Goal: Task Accomplishment & Management: Use online tool/utility

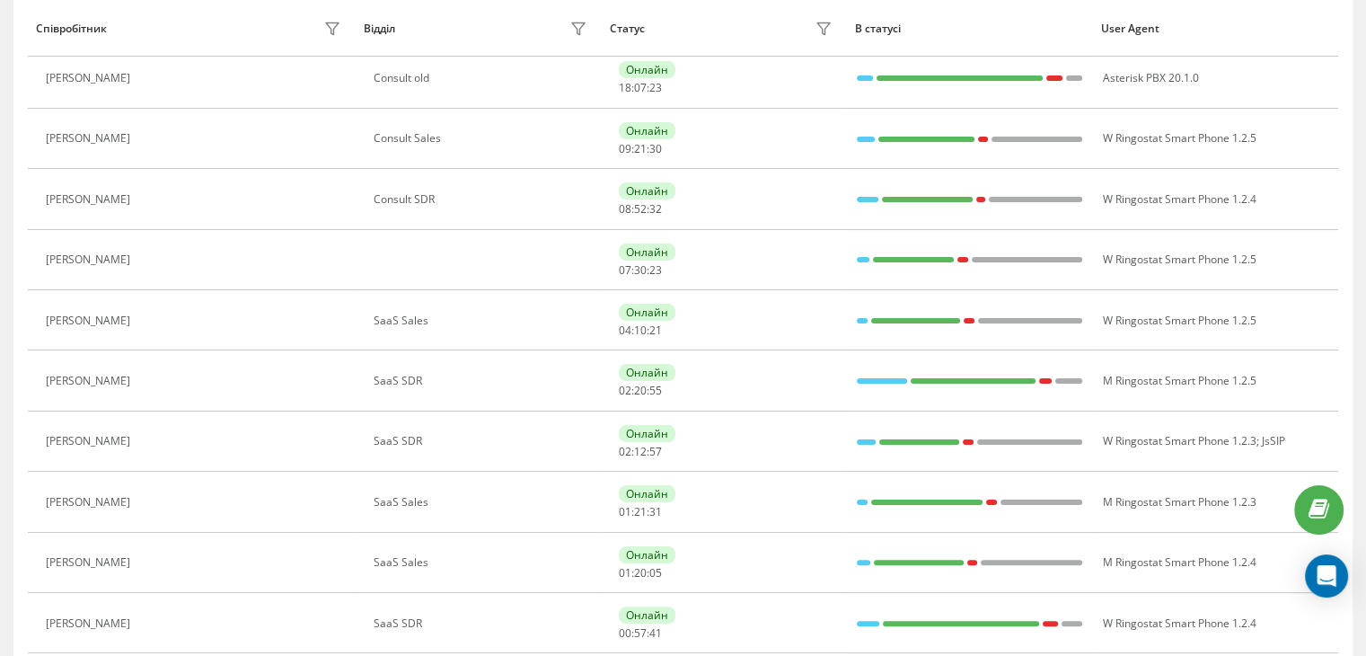
scroll to position [178, 0]
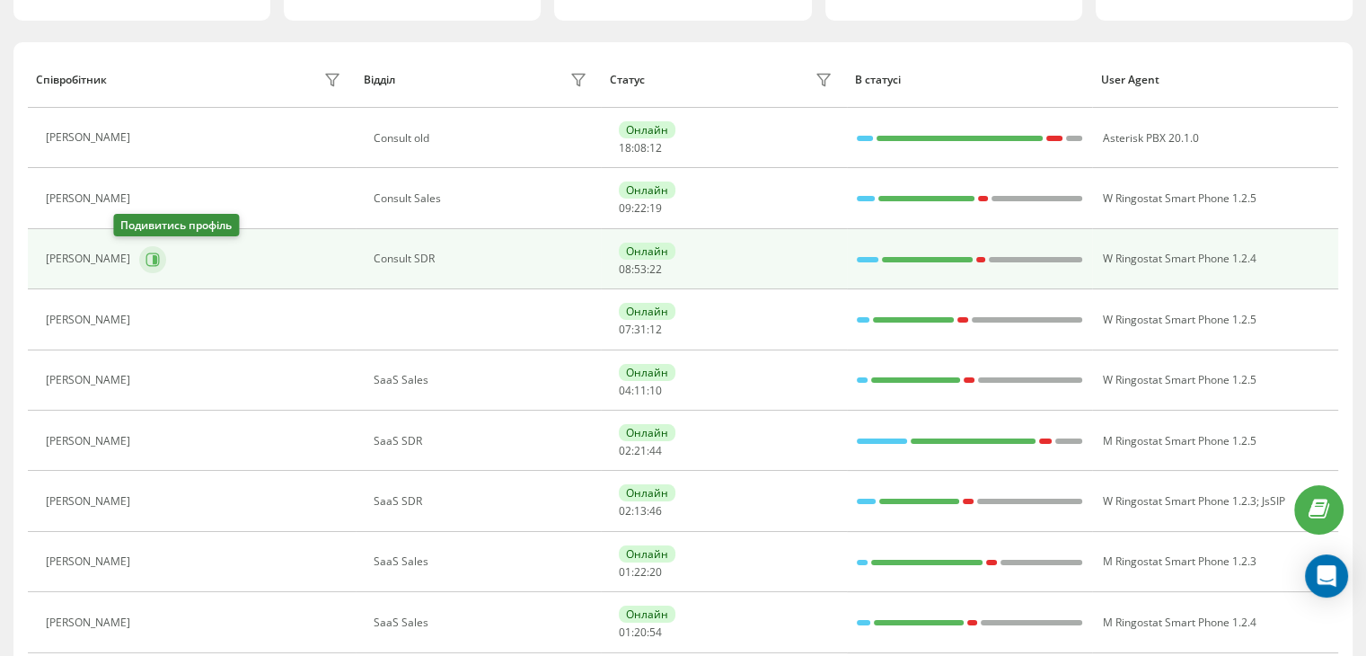
click at [139, 258] on button at bounding box center [152, 259] width 27 height 27
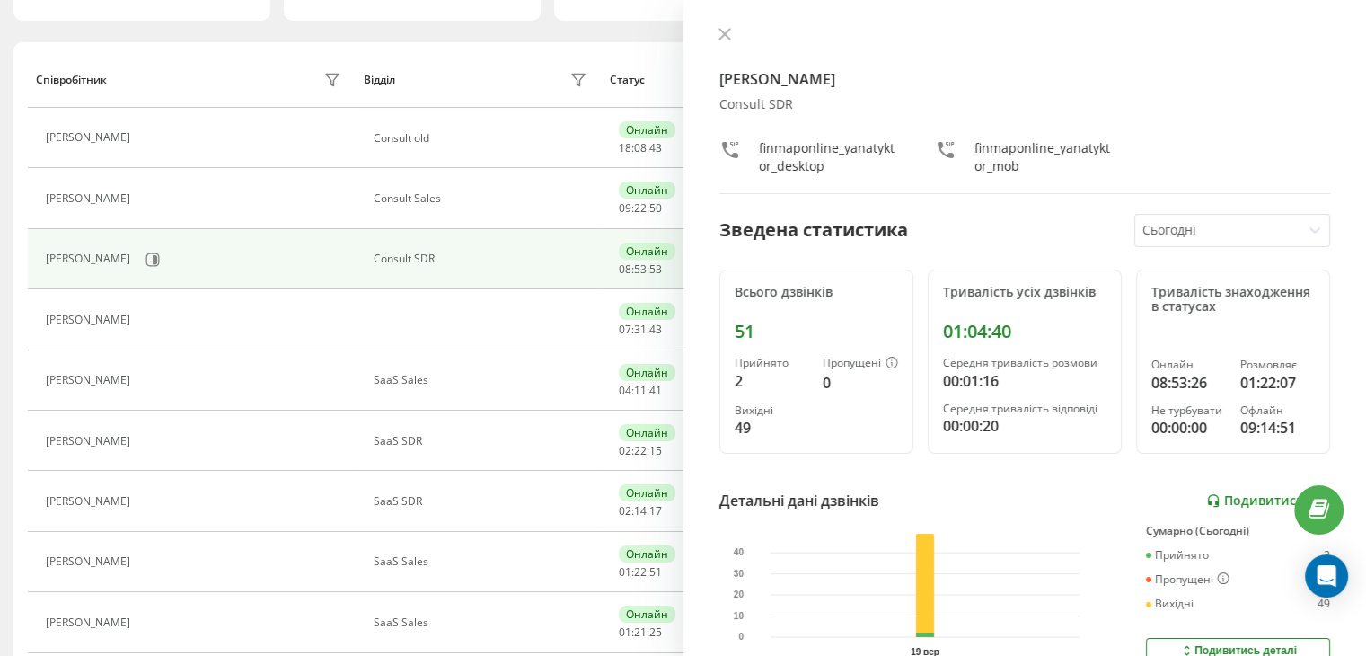
click at [1241, 497] on link "Подивитись звіт" at bounding box center [1268, 500] width 124 height 15
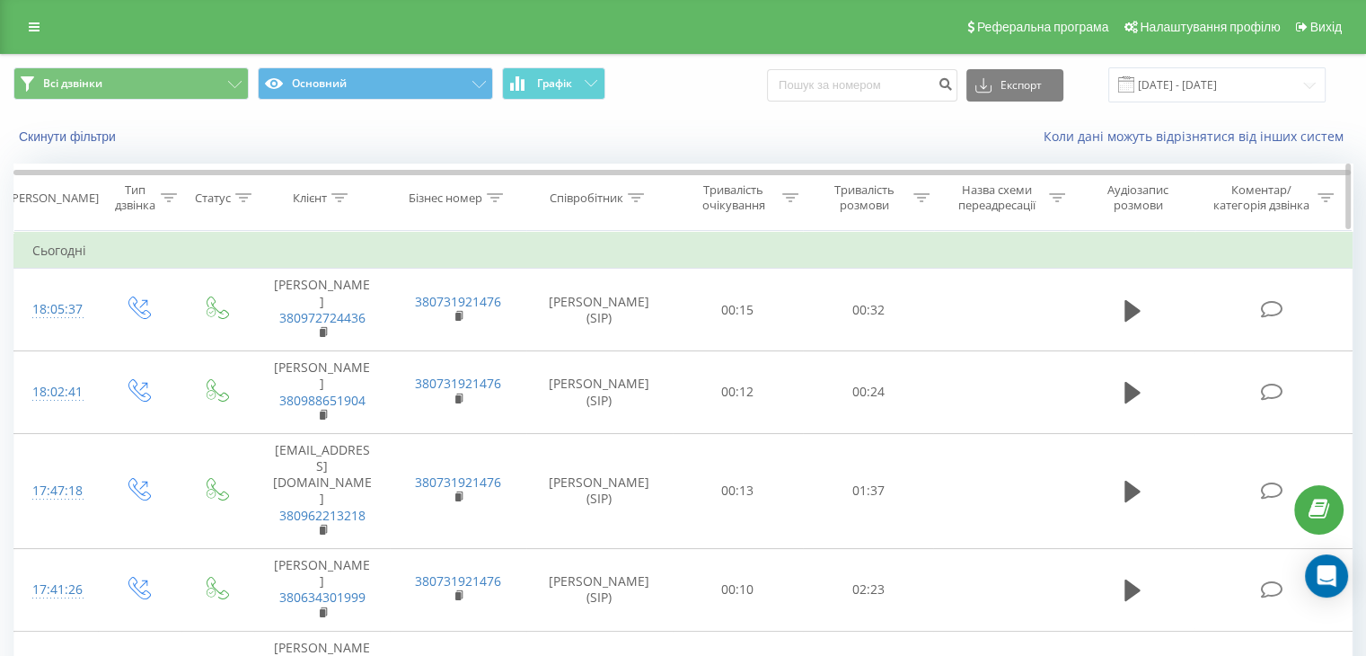
click at [913, 195] on icon at bounding box center [921, 197] width 16 height 9
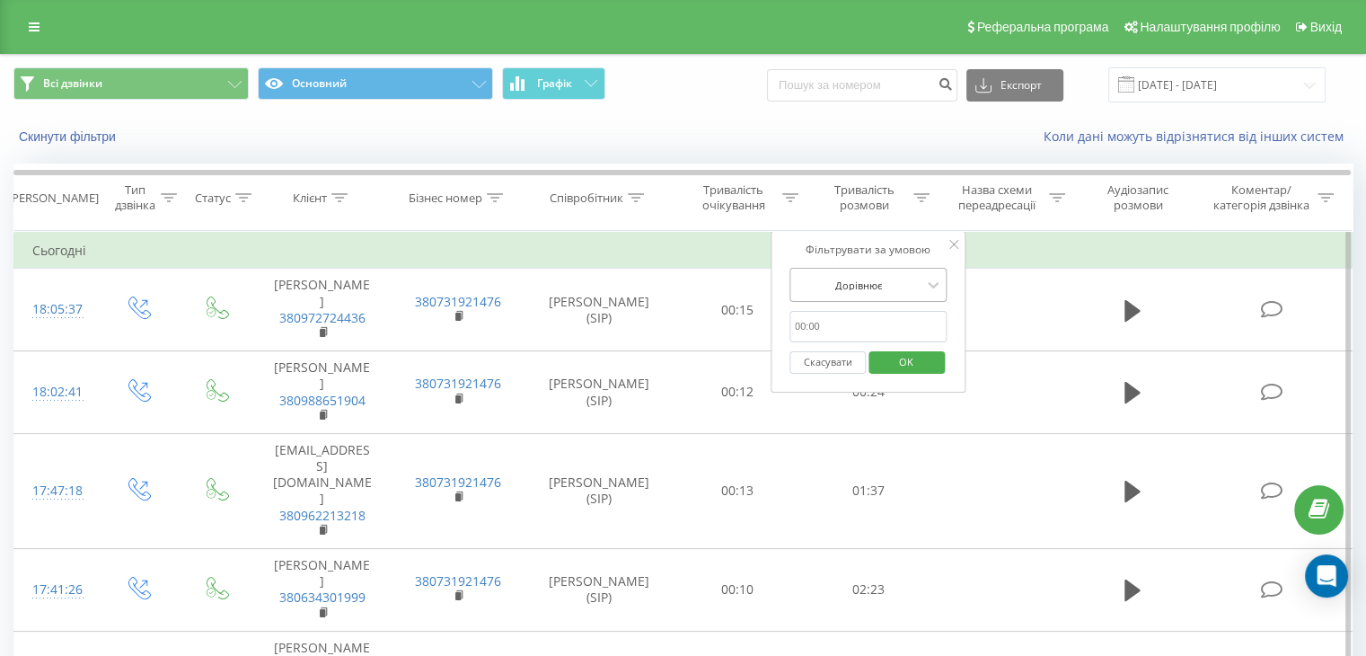
click at [911, 271] on div "Дорівнює" at bounding box center [858, 284] width 131 height 27
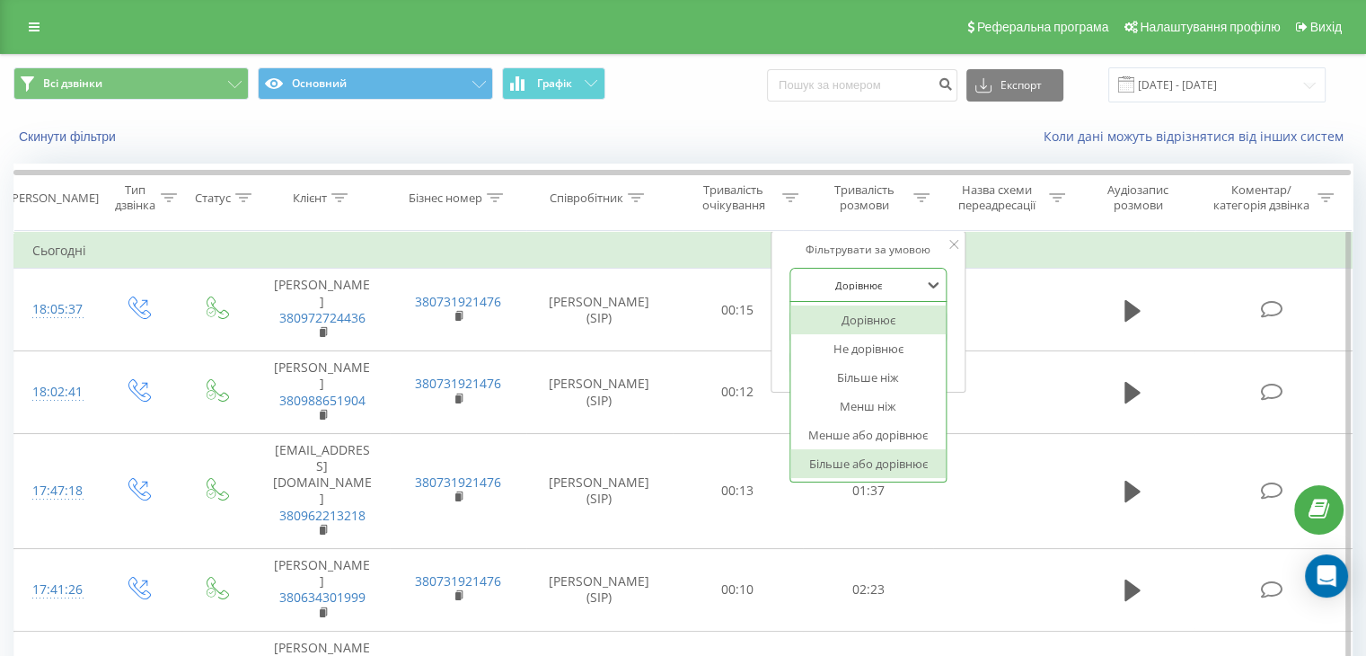
click at [898, 464] on div "Більше або дорівнює" at bounding box center [868, 463] width 156 height 29
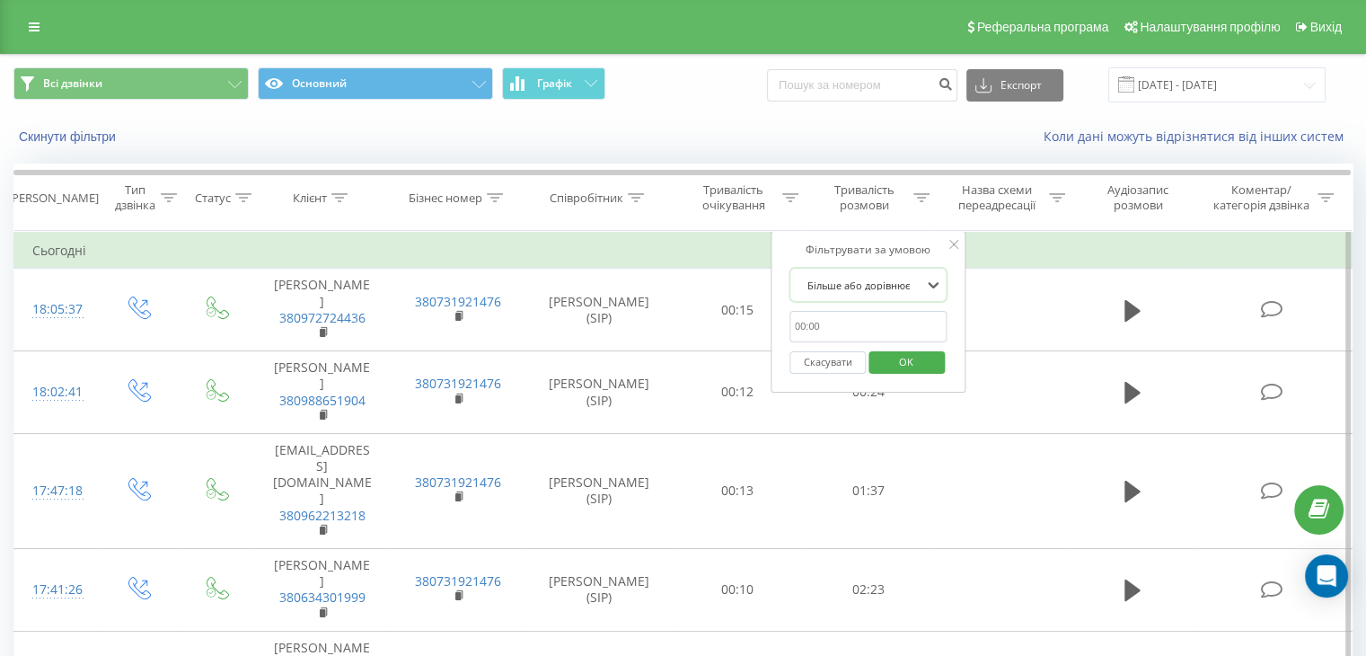
click at [912, 333] on input "text" at bounding box center [868, 326] width 158 height 31
type input "00:30"
click at [921, 361] on span "OK" at bounding box center [906, 362] width 50 height 28
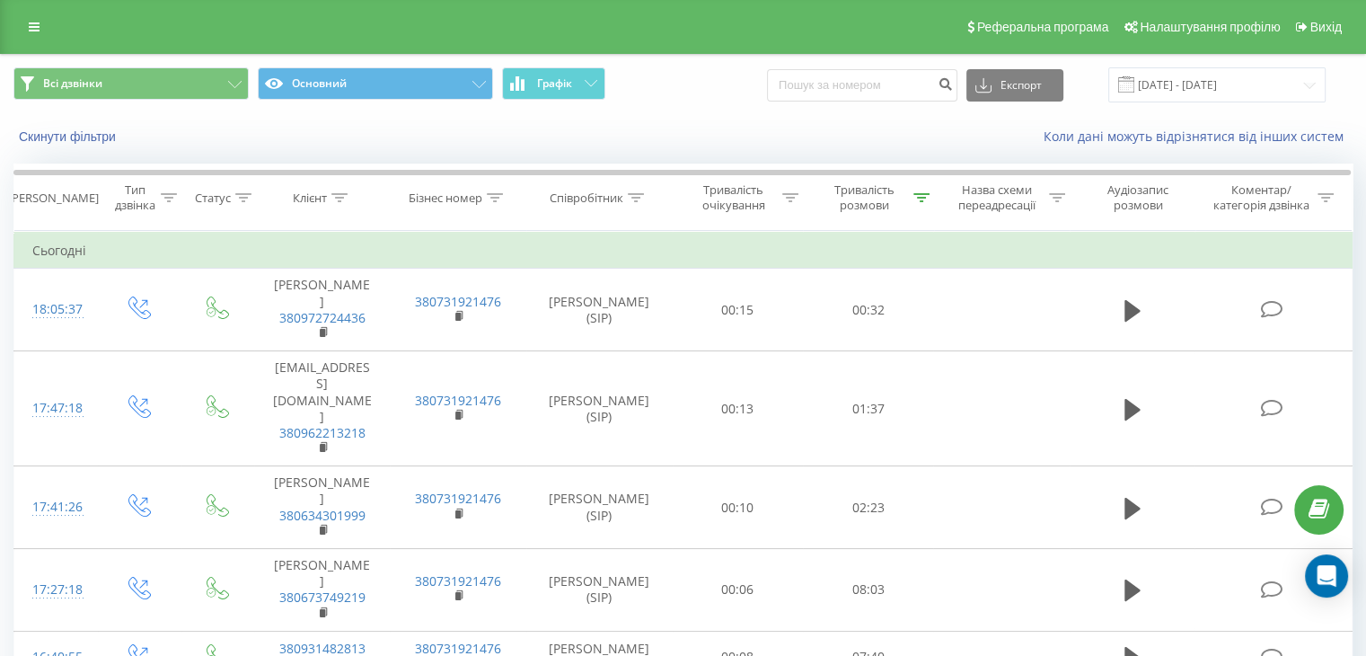
scroll to position [884, 0]
